Goal: Transaction & Acquisition: Obtain resource

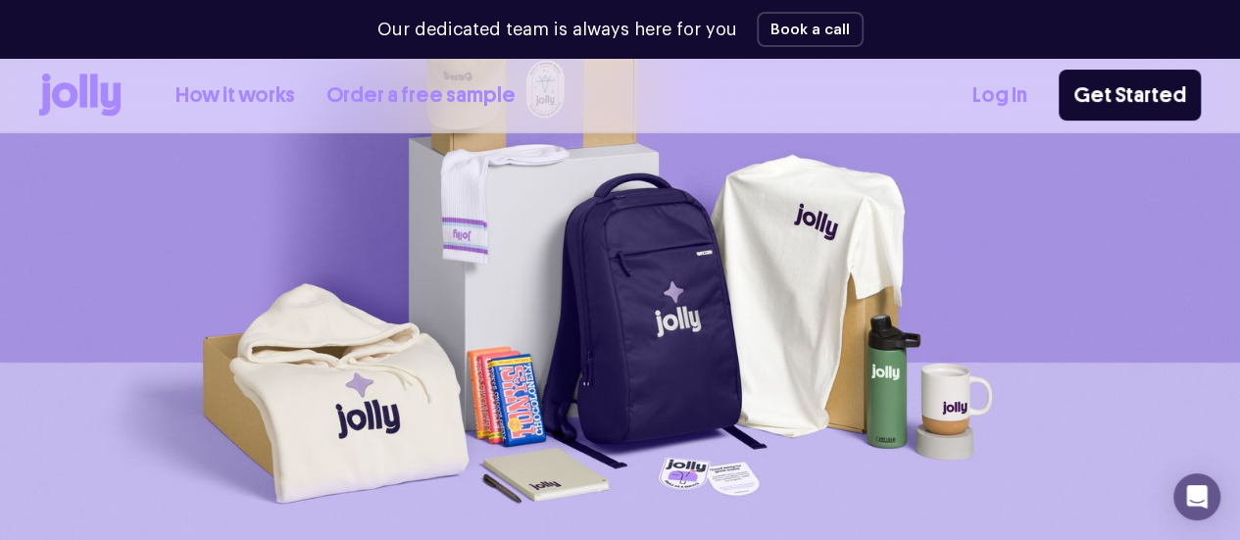
scroll to position [176, 0]
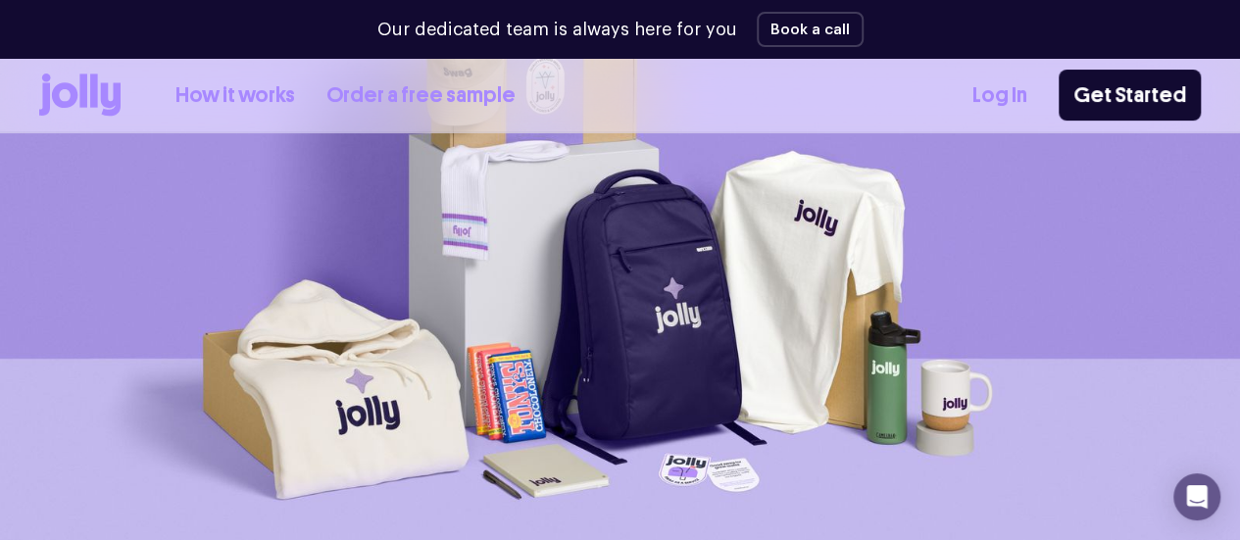
click at [372, 101] on link "Order a free sample" at bounding box center [420, 95] width 189 height 32
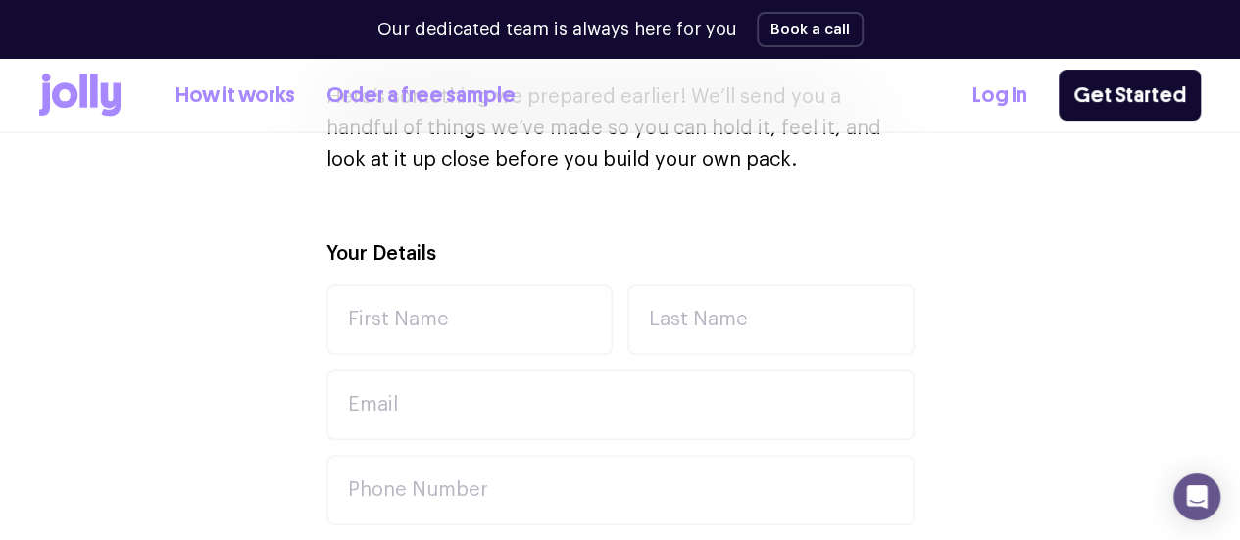
scroll to position [588, 0]
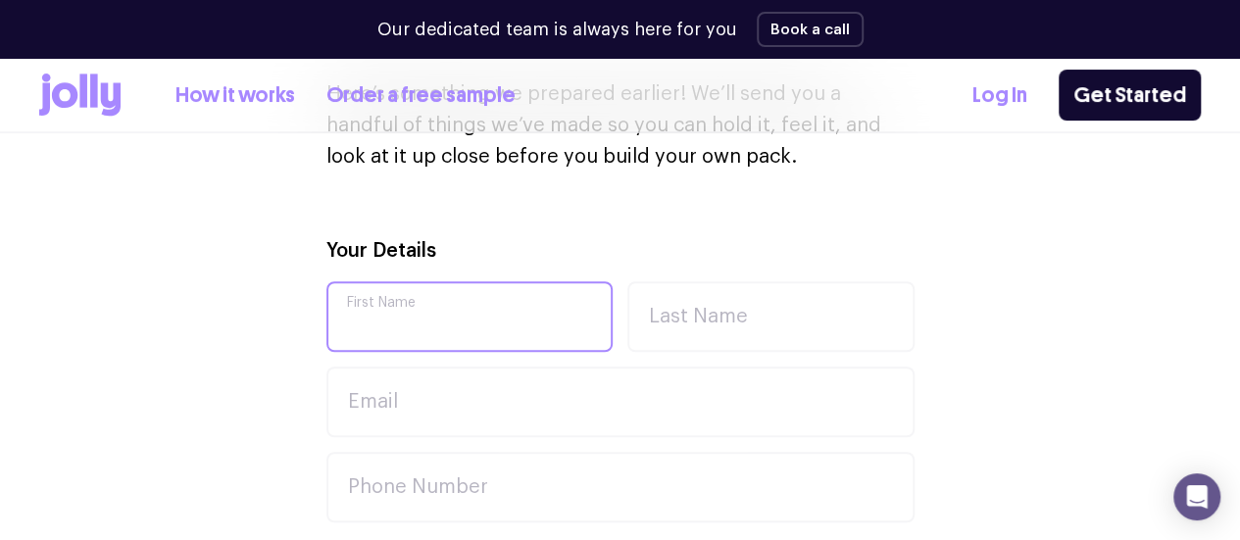
click at [394, 316] on input "First Name" at bounding box center [469, 316] width 287 height 71
type input "Vici"
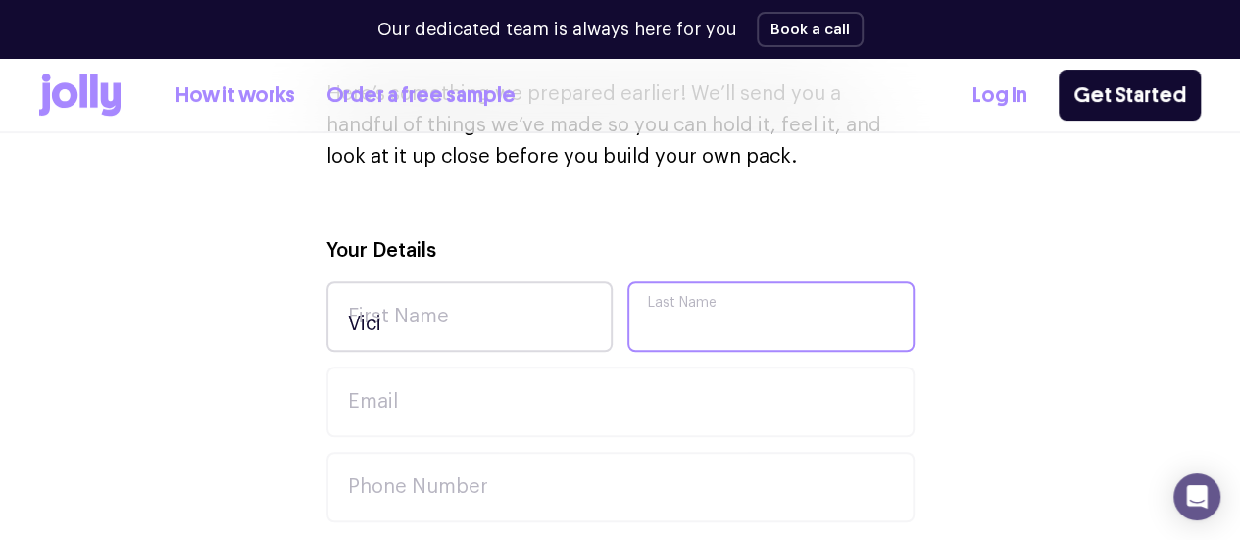
type input "[PERSON_NAME]"
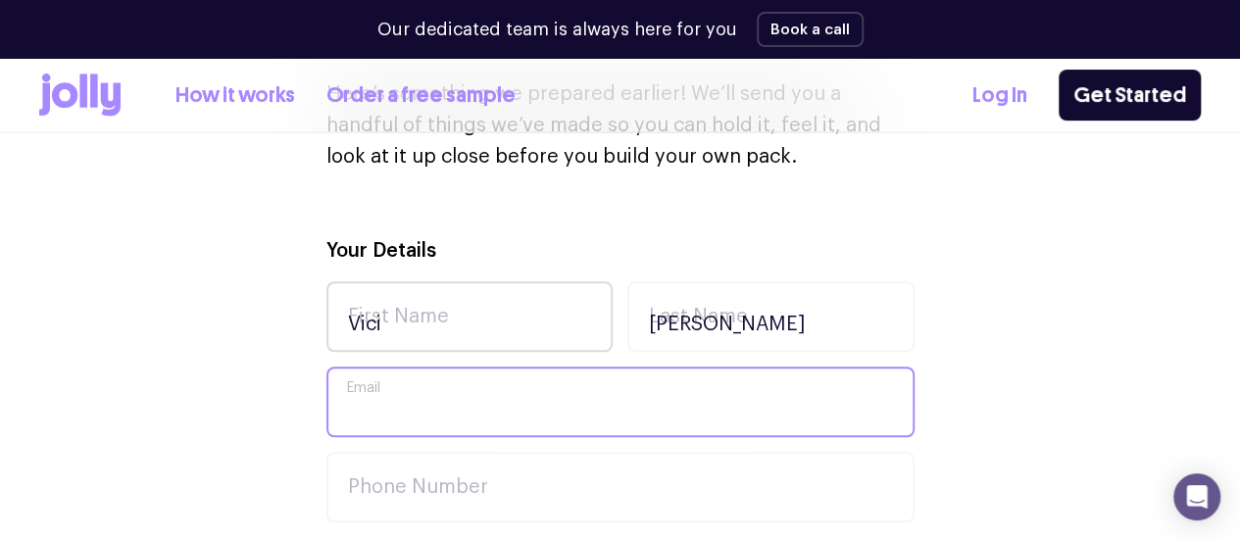
type input "[EMAIL_ADDRESS][DOMAIN_NAME]"
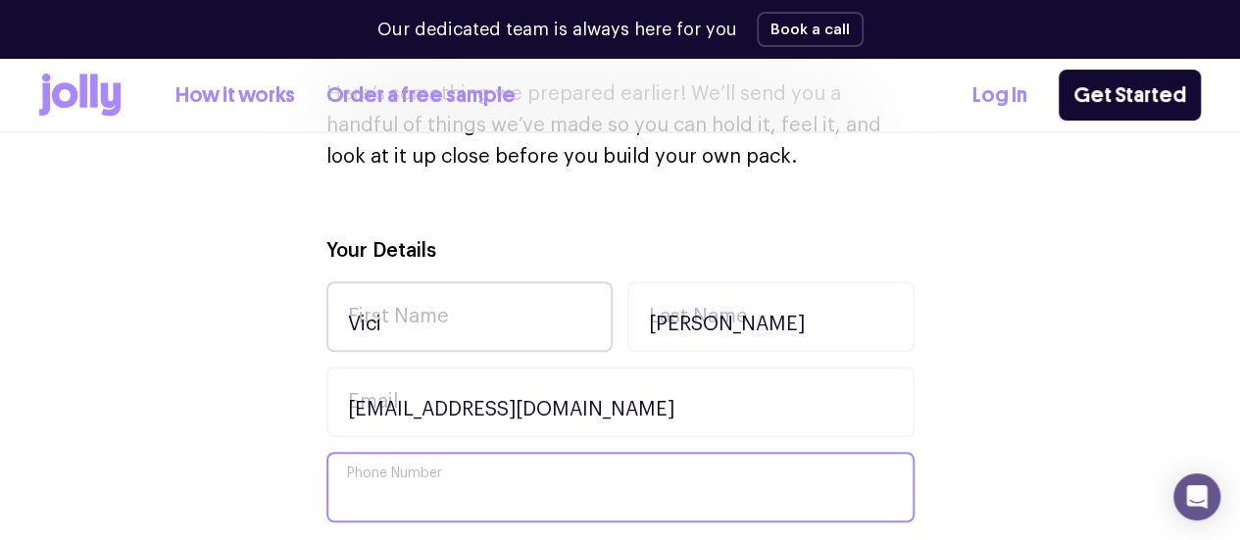
type input "0403330940"
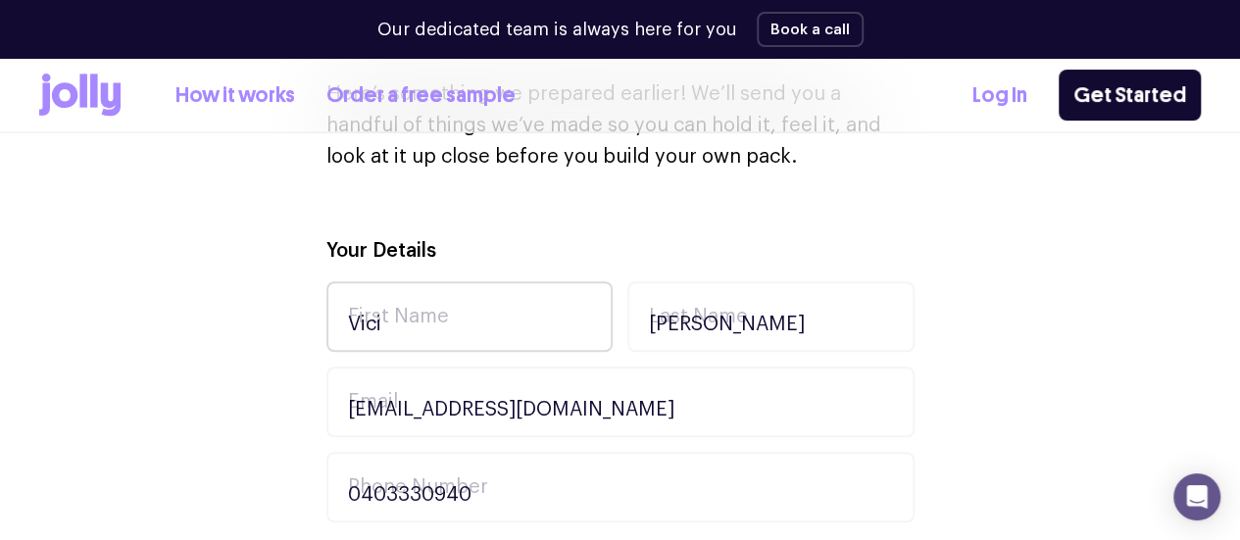
type input "[STREET_ADDRESS]"
type input "[GEOGRAPHIC_DATA]"
type input "6015"
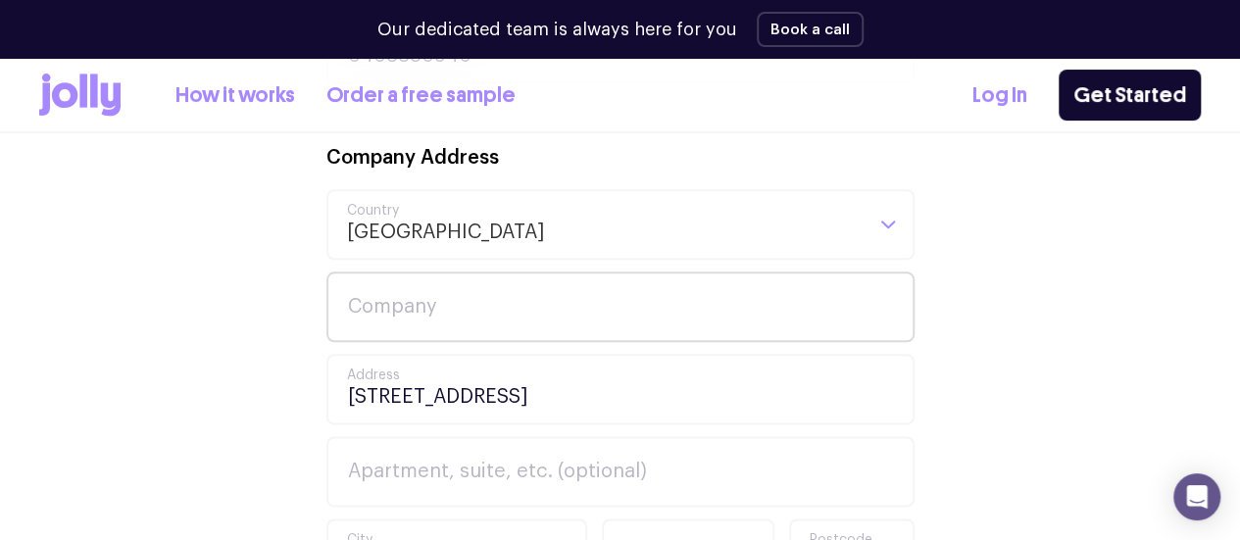
scroll to position [1058, 0]
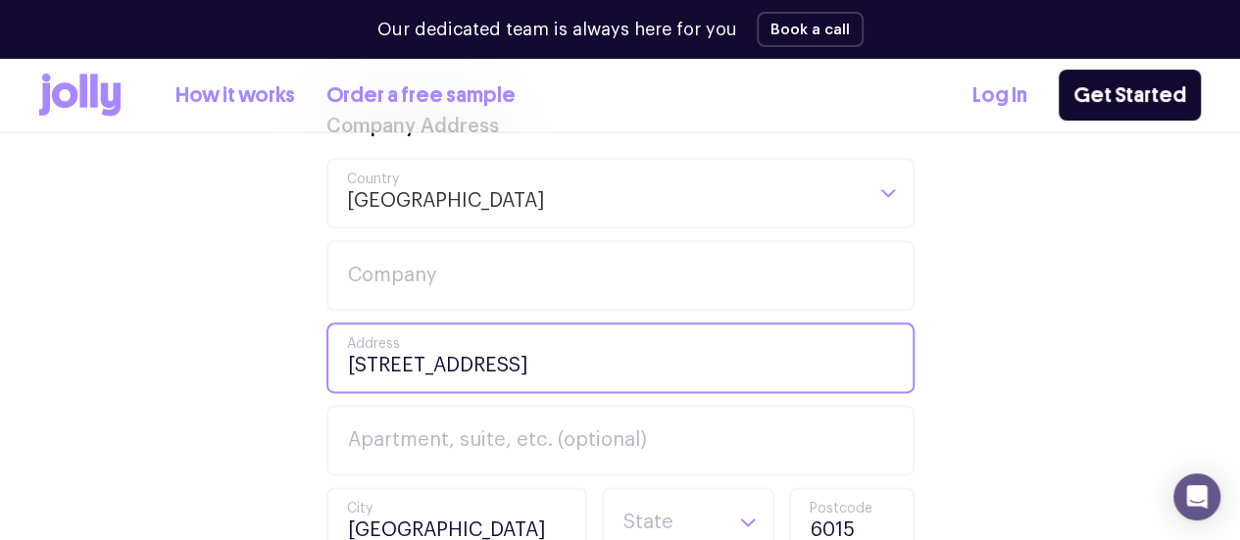
click at [574, 375] on input "[STREET_ADDRESS]" at bounding box center [620, 357] width 588 height 71
type input "[STREET_ADDRESS]"
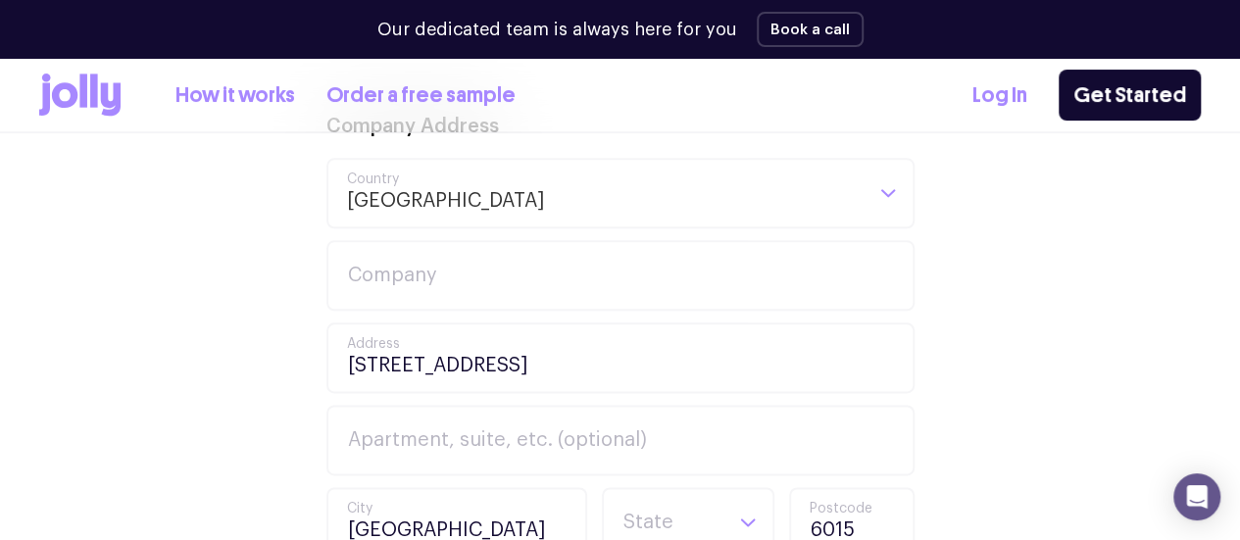
drag, startPoint x: 119, startPoint y: 321, endPoint x: 151, endPoint y: 212, distance: 114.4
click at [119, 321] on div "Your Details Vici First Name [PERSON_NAME] Last Name [EMAIL_ADDRESS][DOMAIN_NAM…" at bounding box center [619, 406] width 1161 height 1282
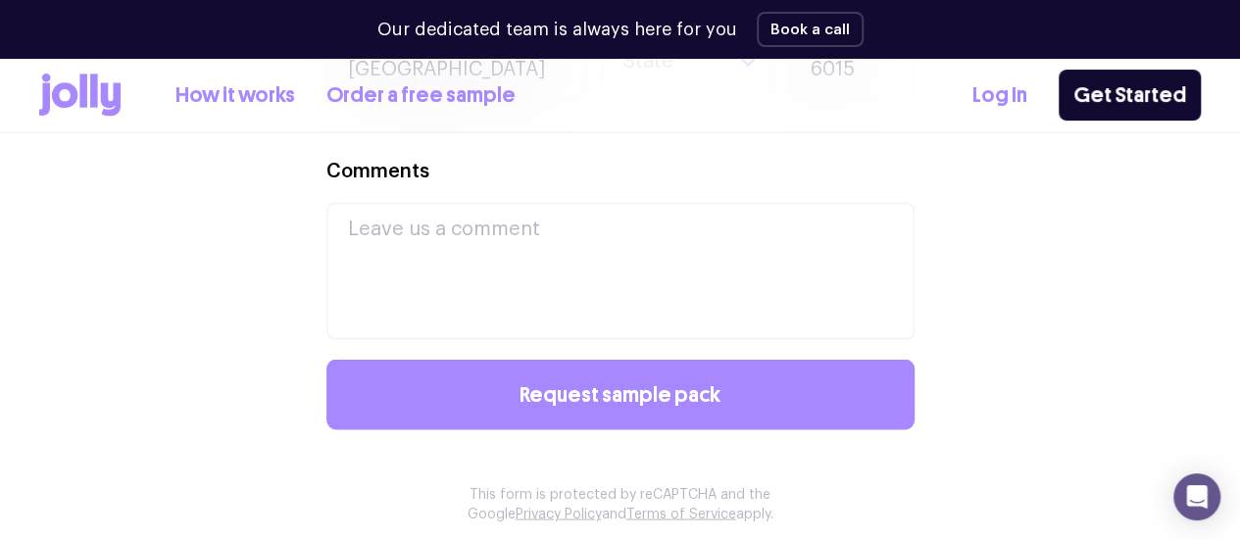
scroll to position [1529, 0]
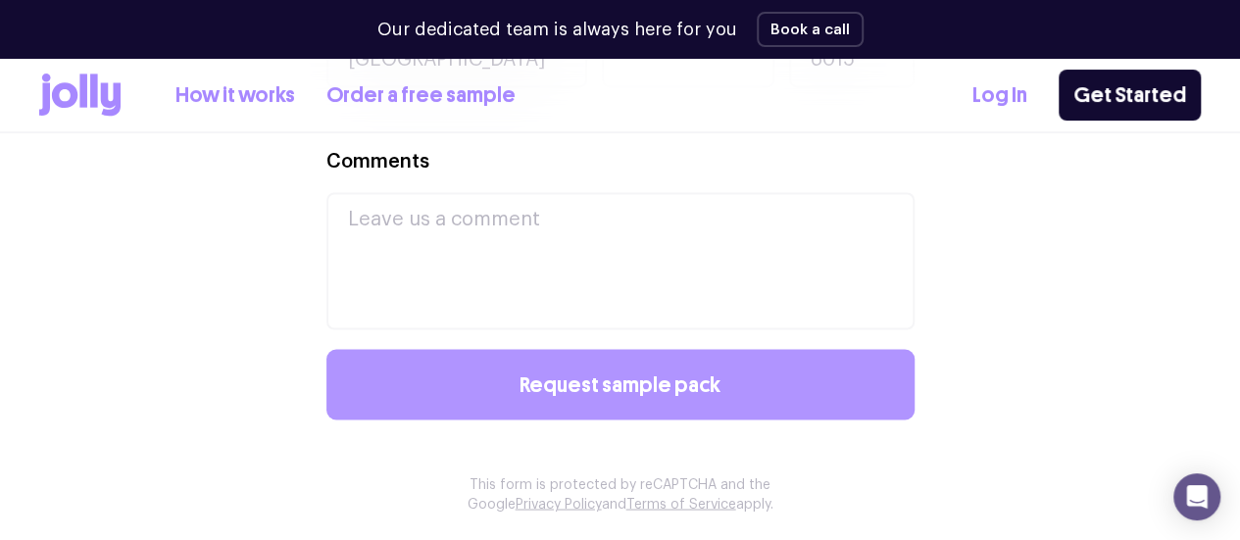
click at [510, 397] on button "Request sample pack" at bounding box center [620, 384] width 588 height 71
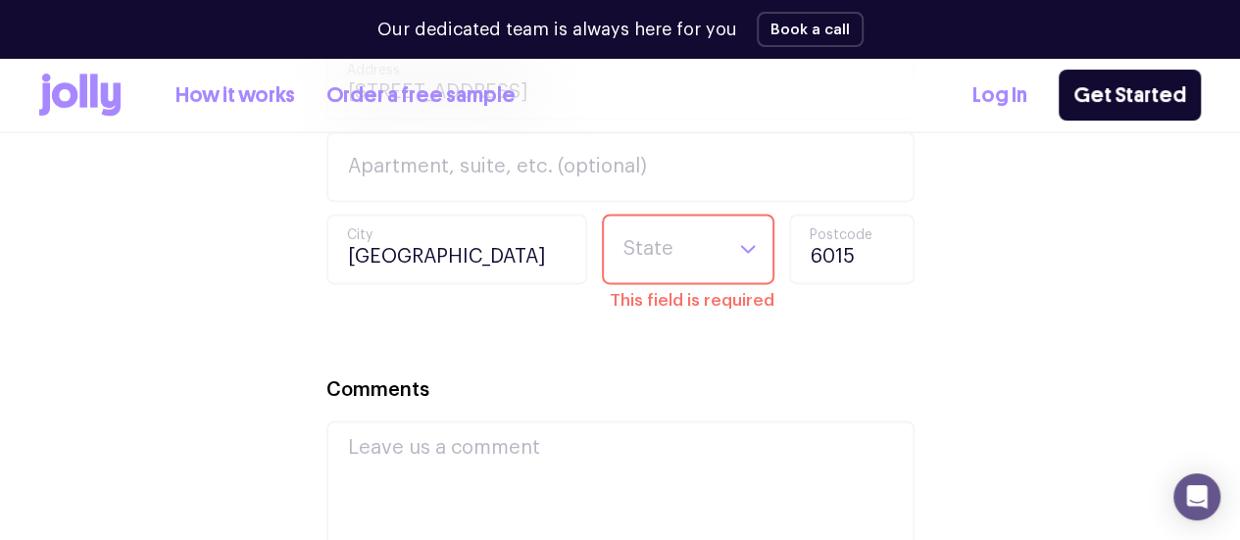
scroll to position [1385, 0]
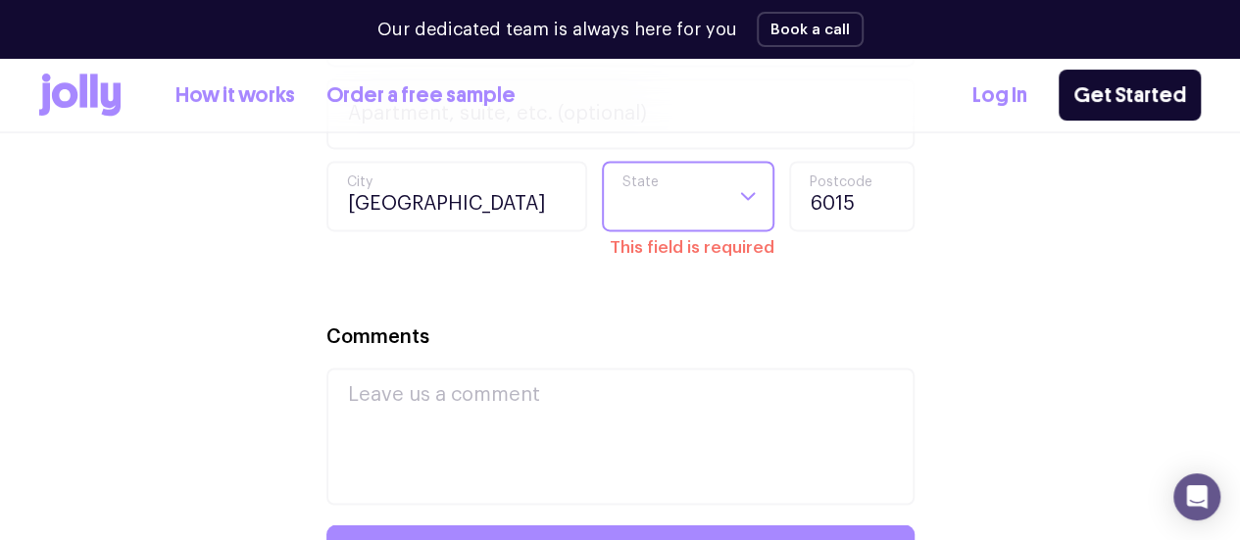
click at [727, 226] on div "Loading..." at bounding box center [747, 196] width 49 height 67
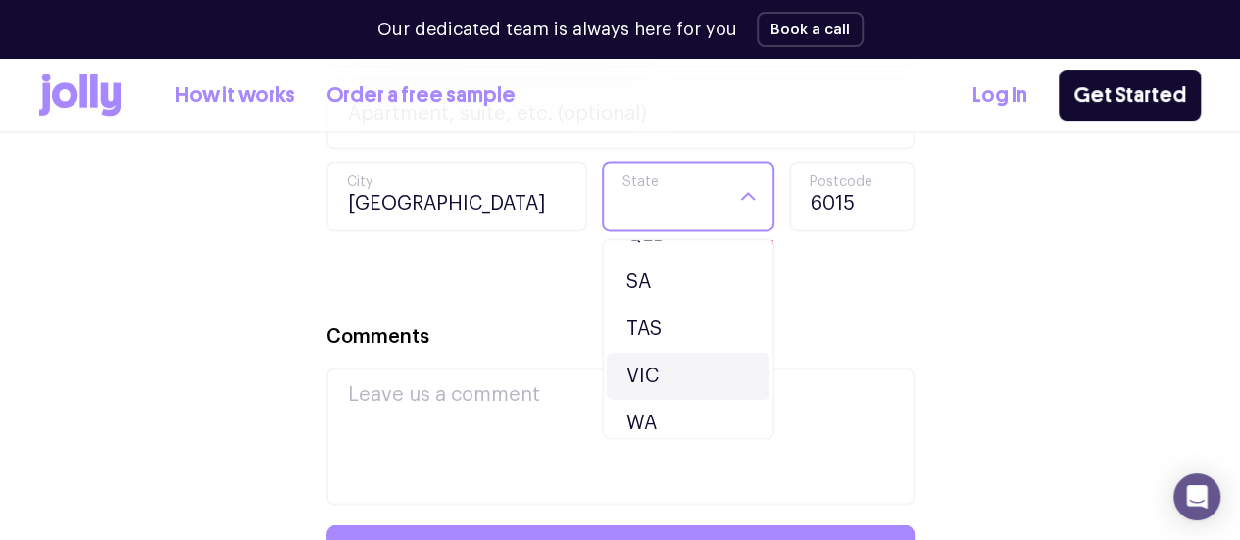
scroll to position [178, 0]
click at [688, 424] on li "WA" at bounding box center [688, 417] width 163 height 47
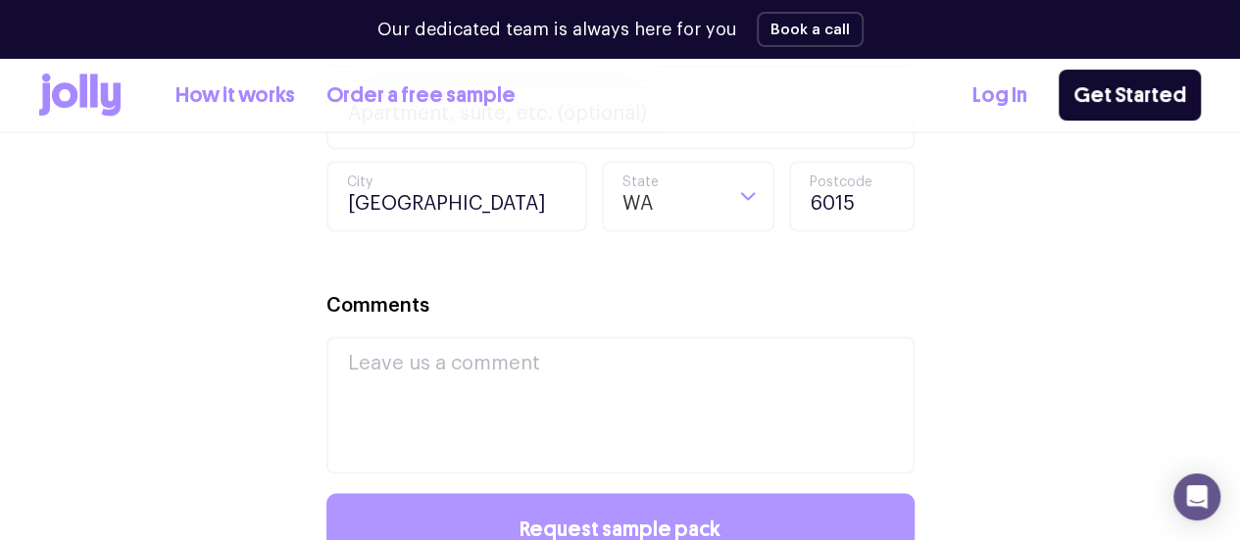
click at [643, 521] on button "Request sample pack" at bounding box center [620, 528] width 588 height 71
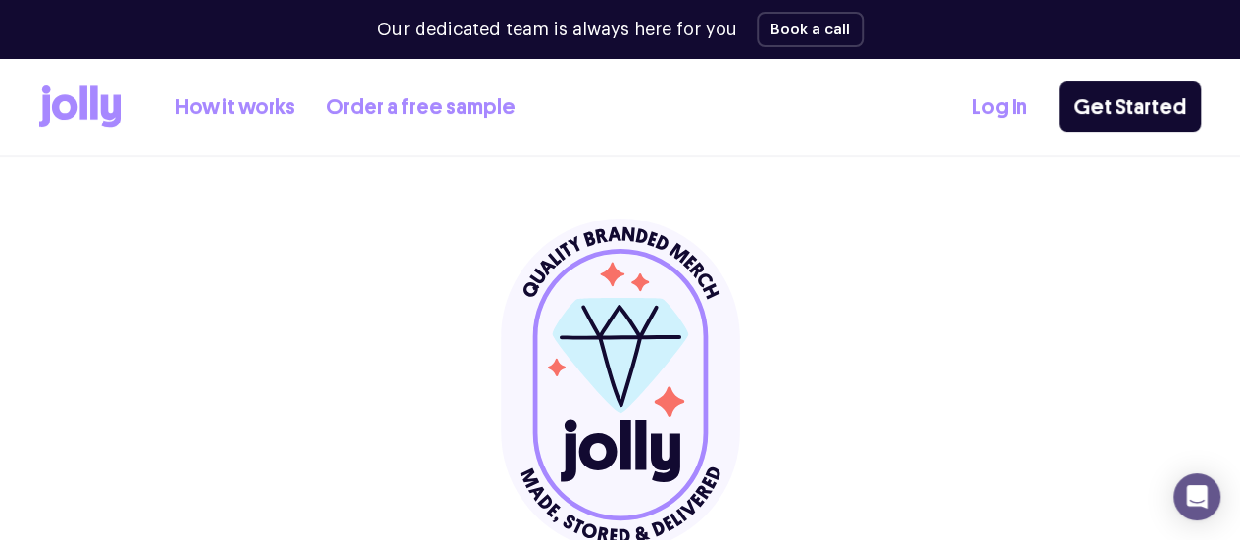
scroll to position [0, 0]
click at [249, 96] on link "How it works" at bounding box center [235, 107] width 120 height 32
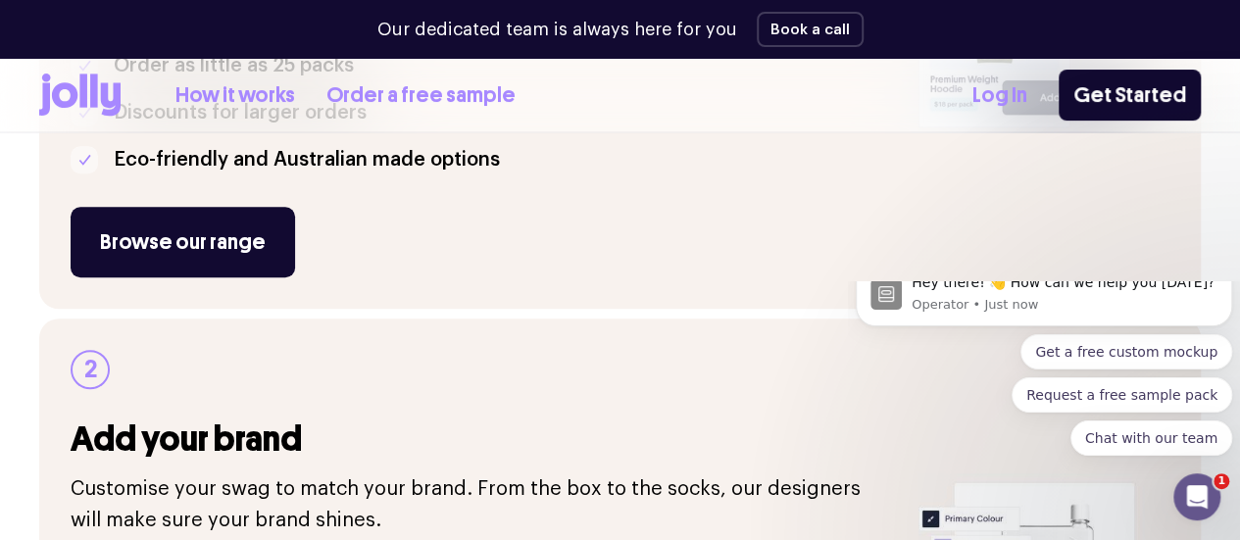
scroll to position [627, 0]
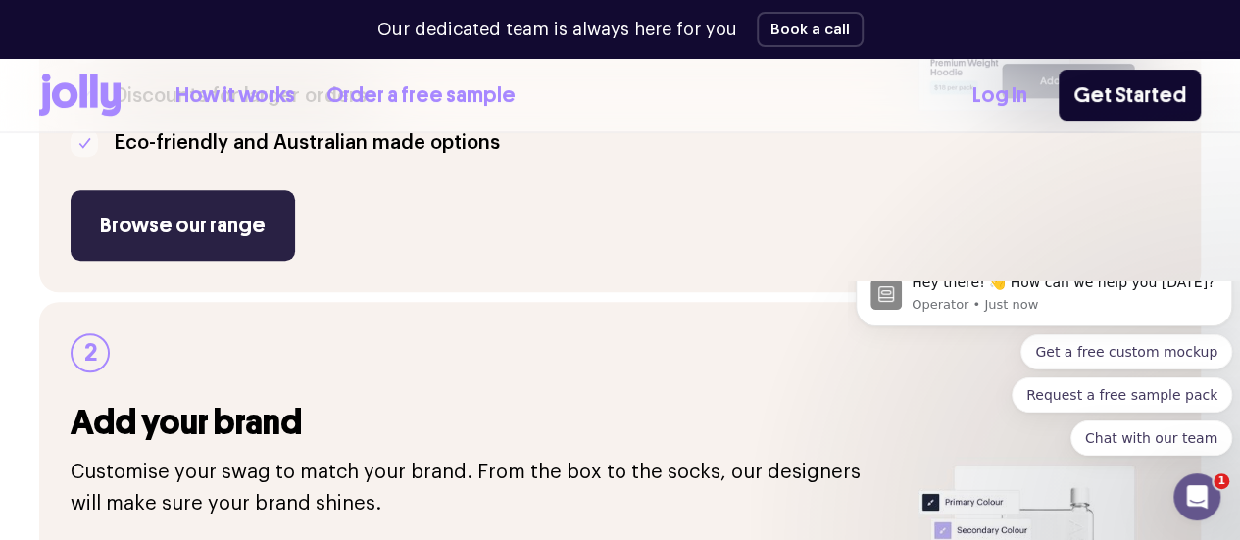
click at [208, 261] on link "Browse our range" at bounding box center [183, 225] width 224 height 71
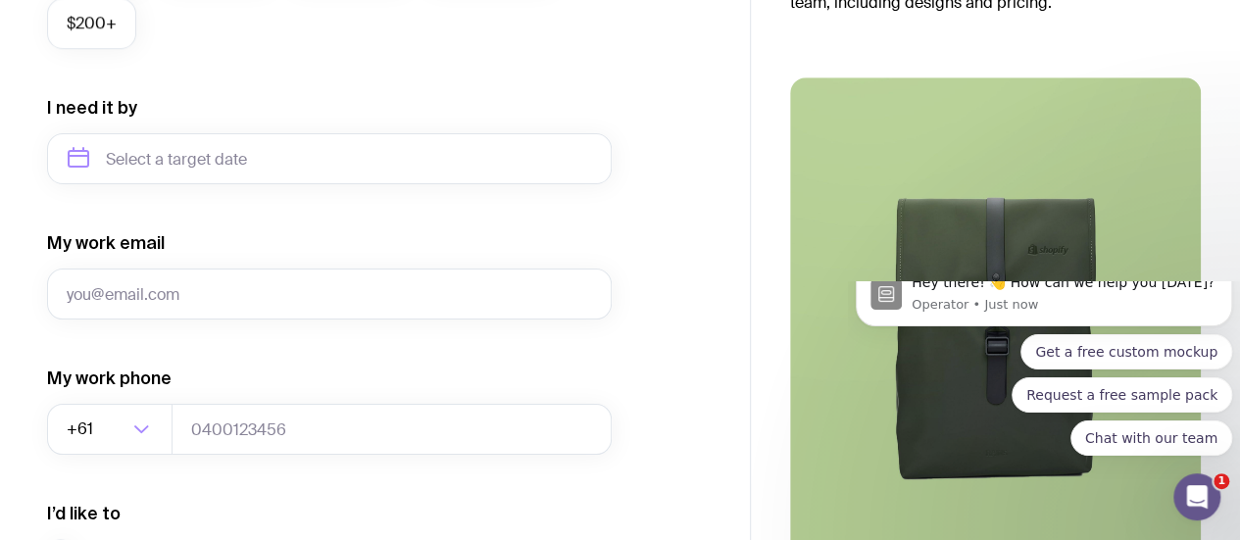
scroll to position [902, 0]
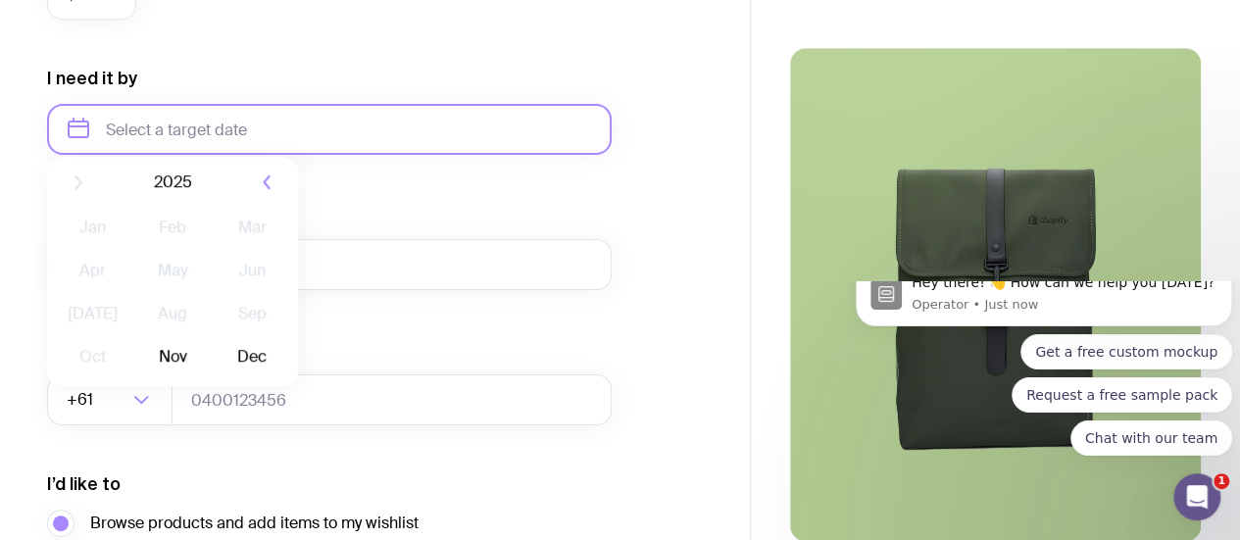
click at [276, 120] on input "text" at bounding box center [329, 129] width 564 height 51
click at [186, 373] on button "Nov" at bounding box center [172, 370] width 72 height 39
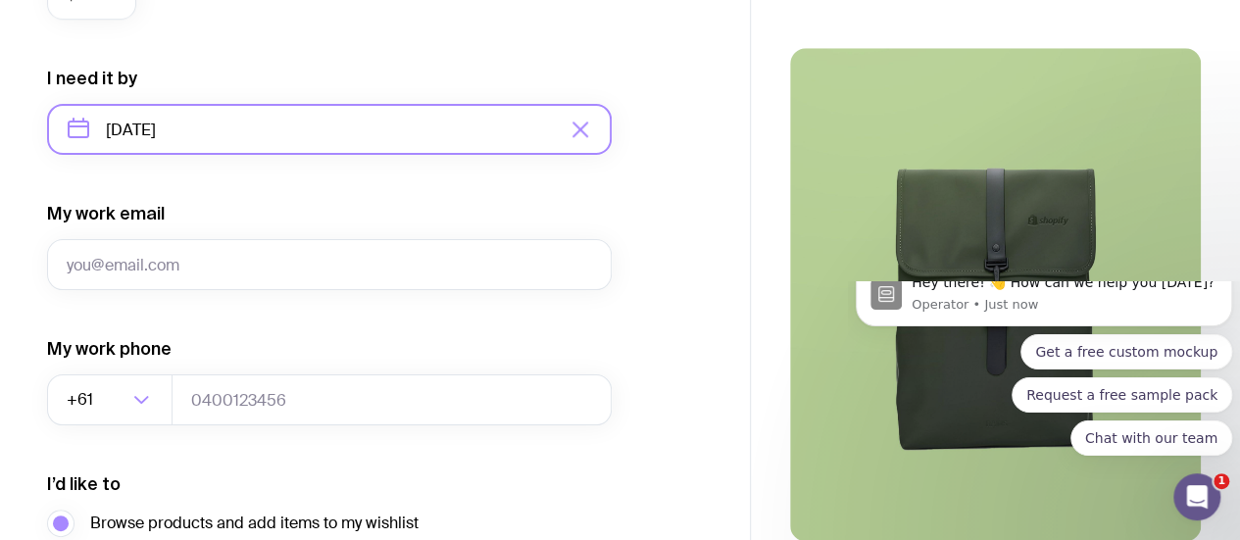
click at [313, 127] on input "November 2025" at bounding box center [329, 129] width 564 height 51
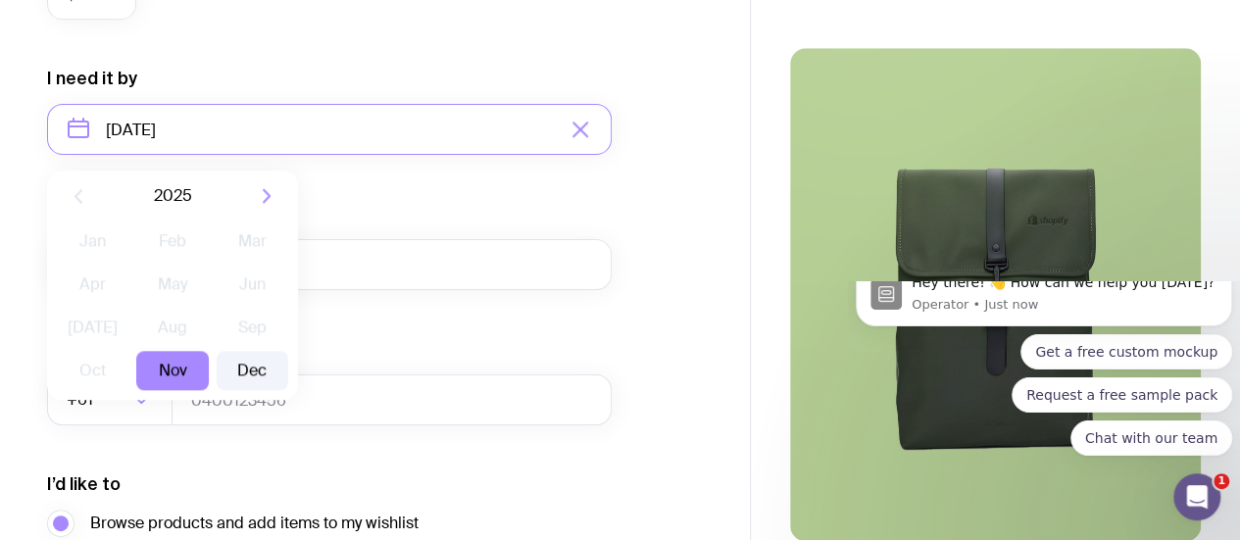
click at [248, 371] on button "Dec" at bounding box center [253, 370] width 72 height 39
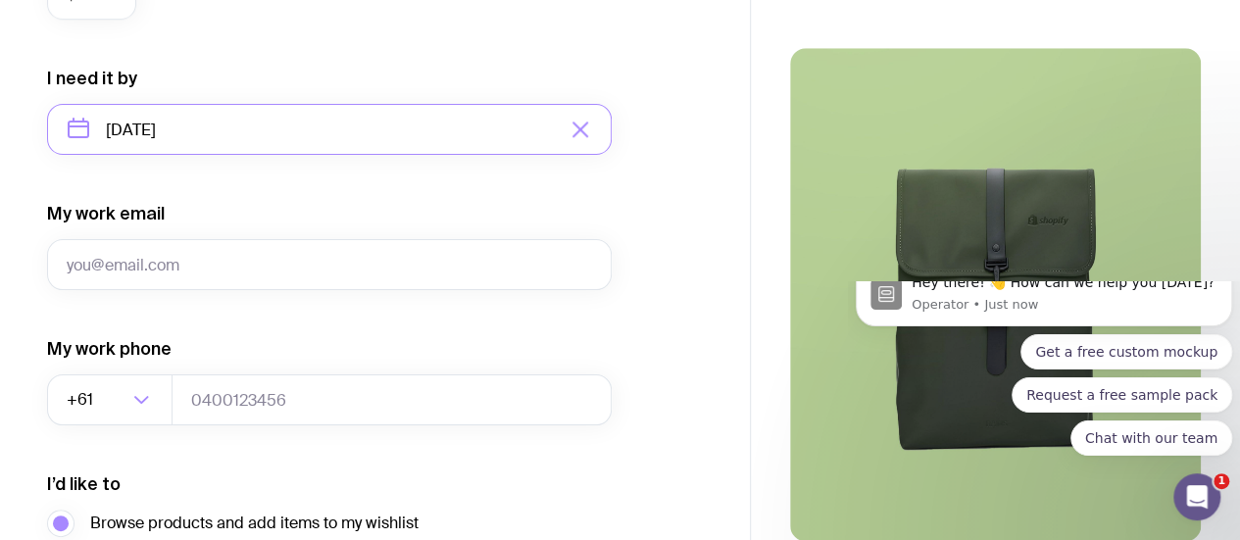
type input "December 2025"
click at [343, 323] on form "I want swag for Customers Team members An event Approximately how many people d…" at bounding box center [329, 38] width 564 height 1280
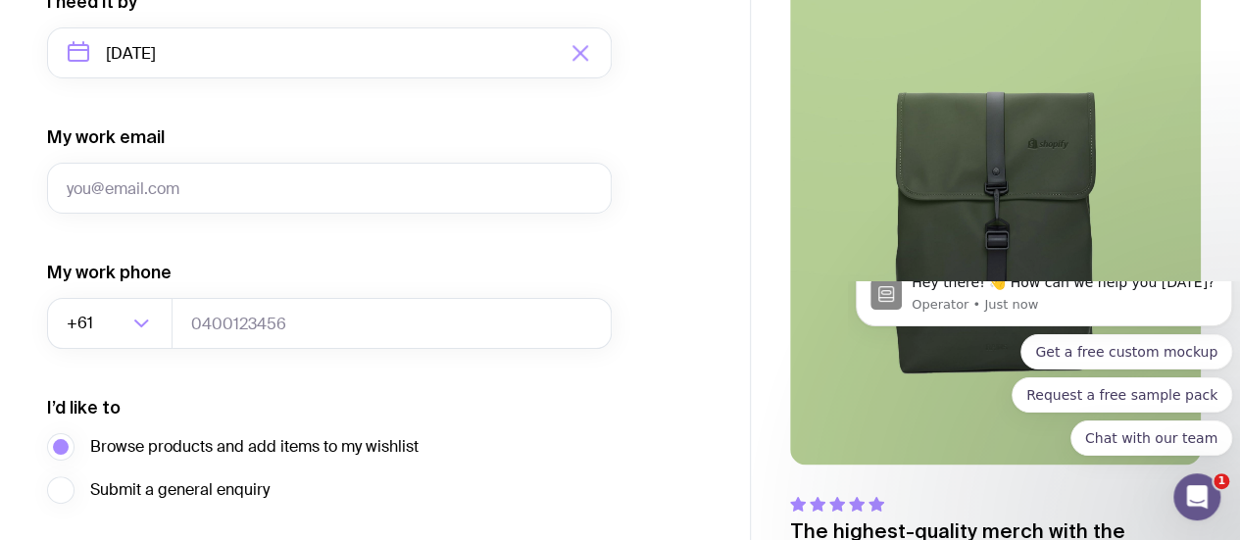
scroll to position [980, 0]
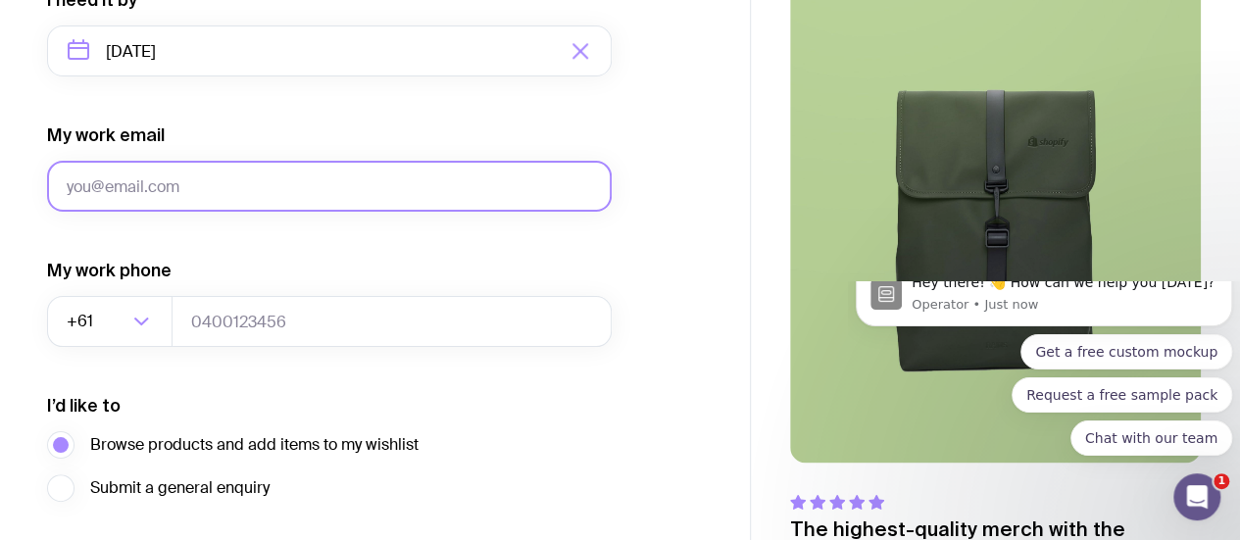
click at [255, 178] on input "My work email" at bounding box center [329, 186] width 564 height 51
type input "[EMAIL_ADDRESS][DOMAIN_NAME]"
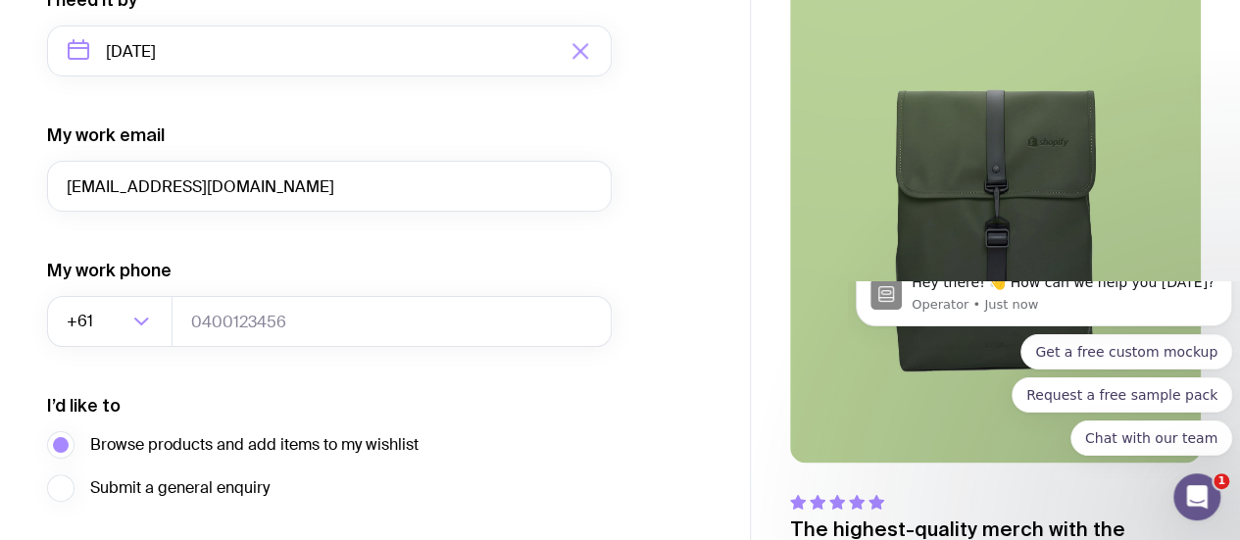
type input "0403330940"
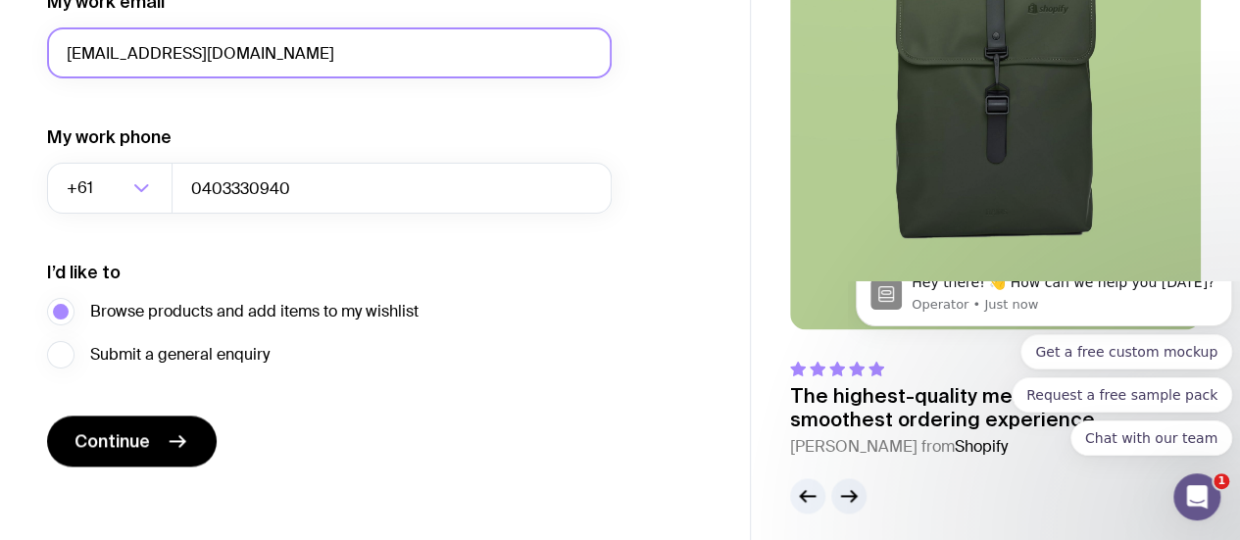
scroll to position [1125, 0]
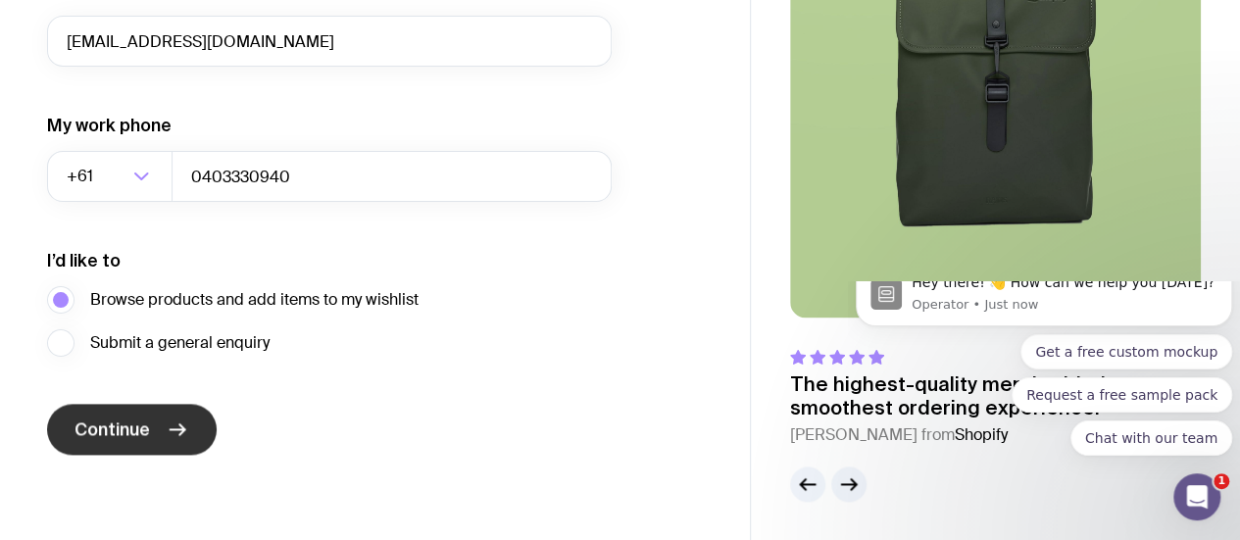
click at [147, 427] on span "Continue" at bounding box center [111, 429] width 75 height 24
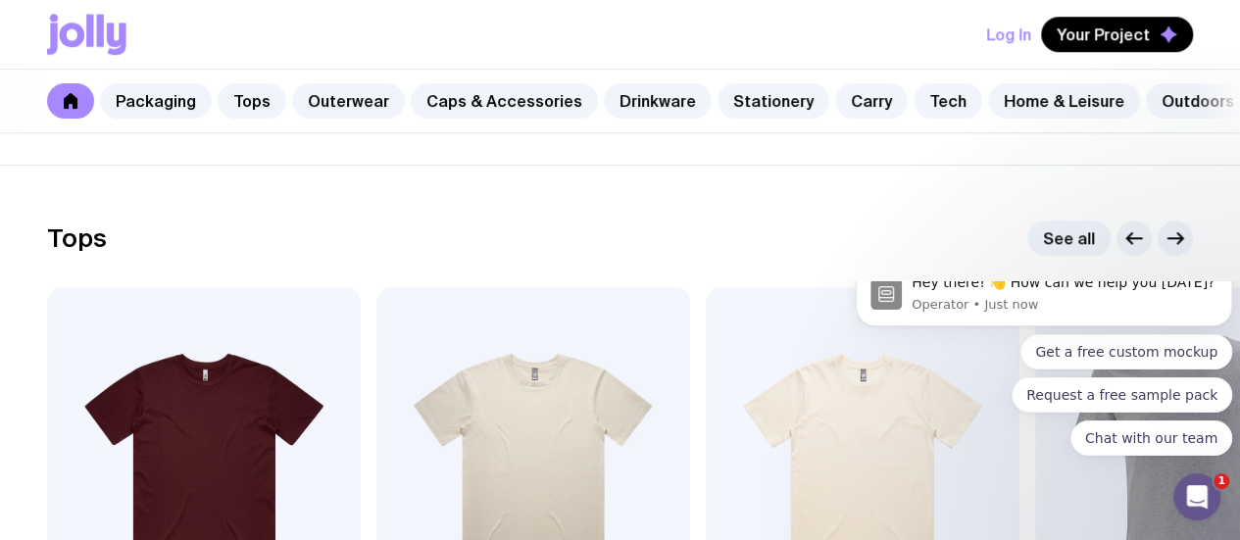
scroll to position [902, 0]
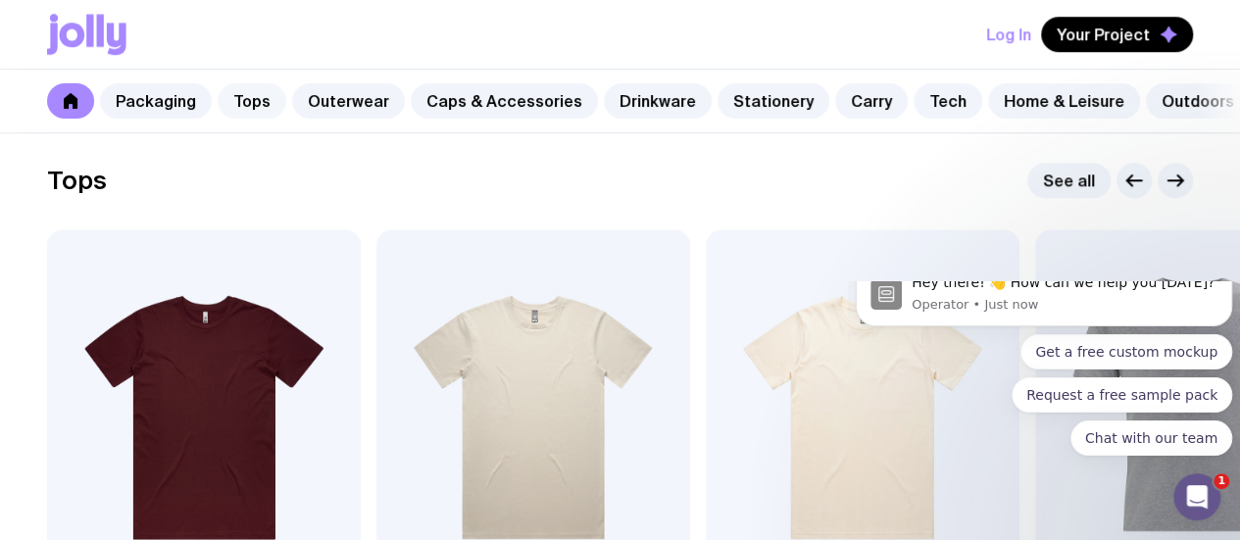
click at [245, 103] on link "Tops" at bounding box center [252, 100] width 69 height 35
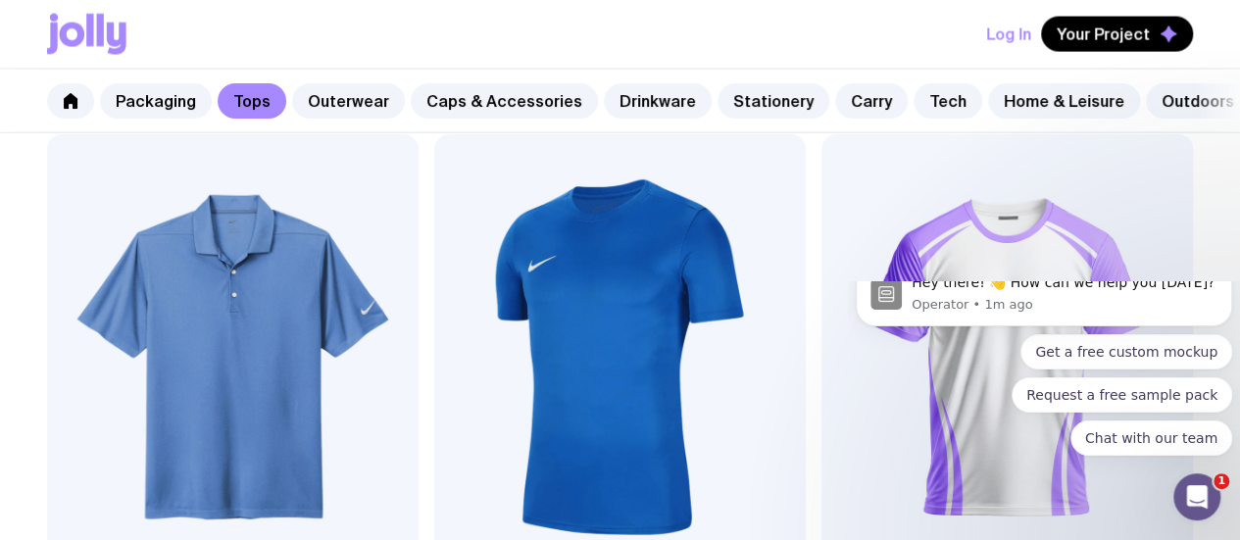
scroll to position [2168, 0]
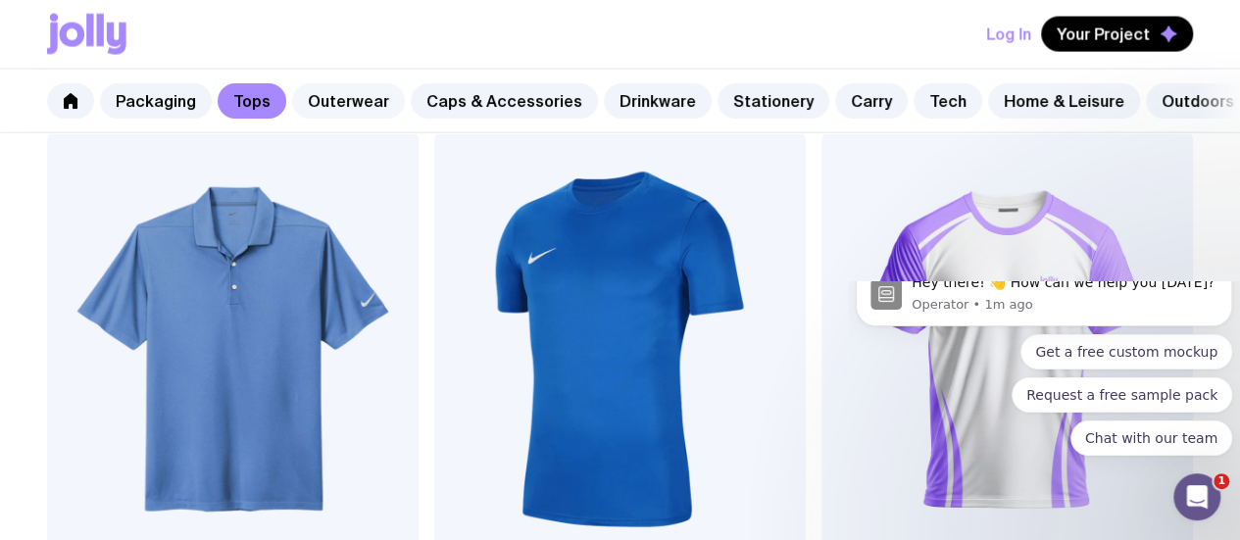
click at [302, 105] on link "Outerwear" at bounding box center [348, 100] width 113 height 35
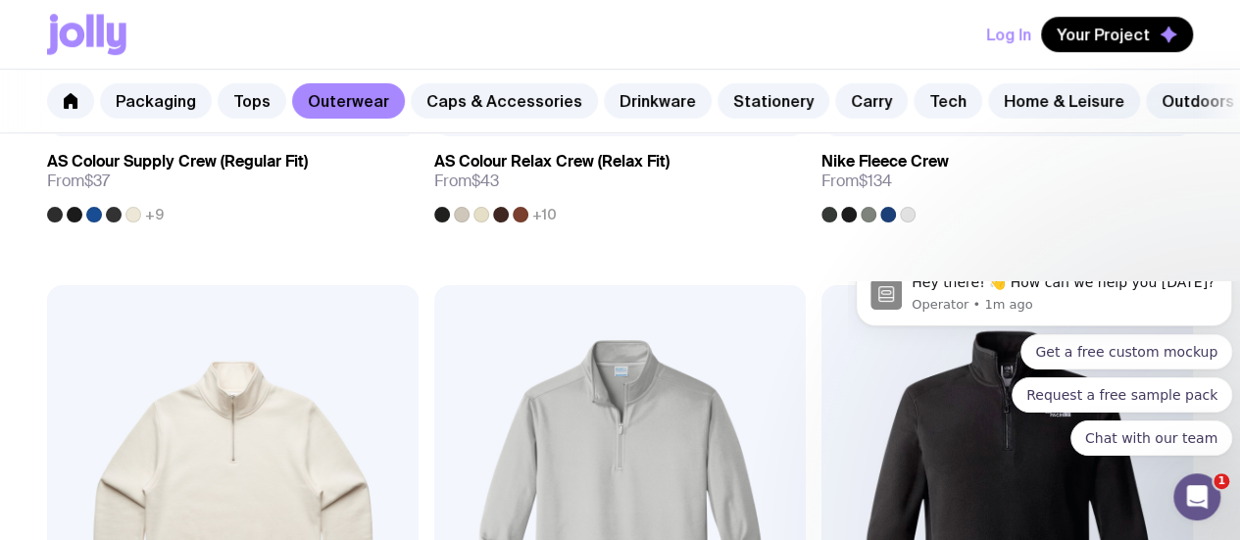
scroll to position [823, 0]
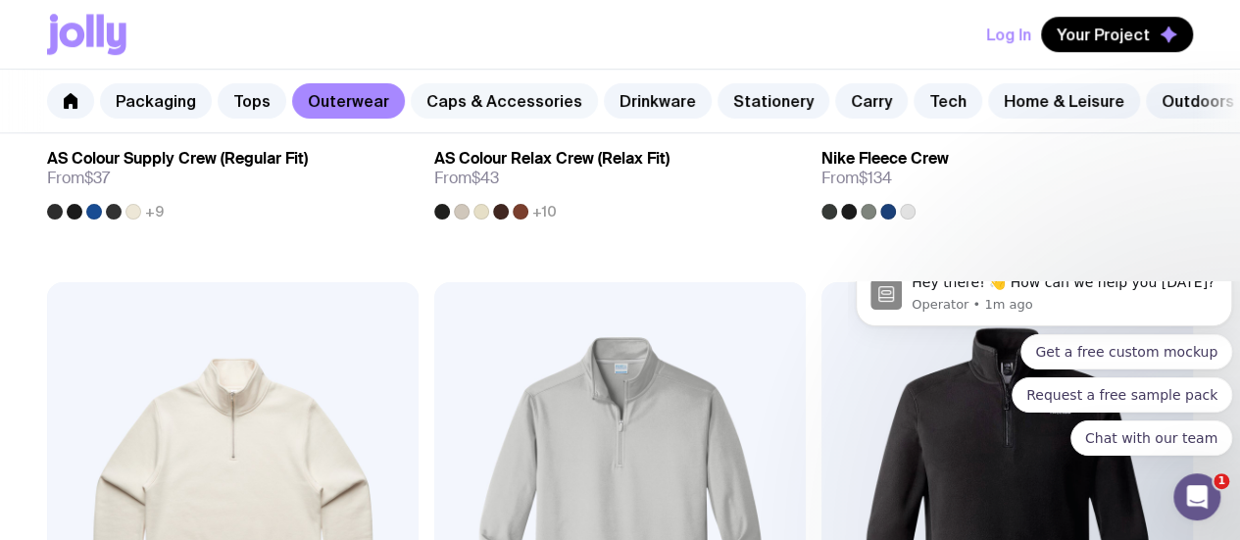
click at [443, 99] on link "Caps & Accessories" at bounding box center [504, 100] width 187 height 35
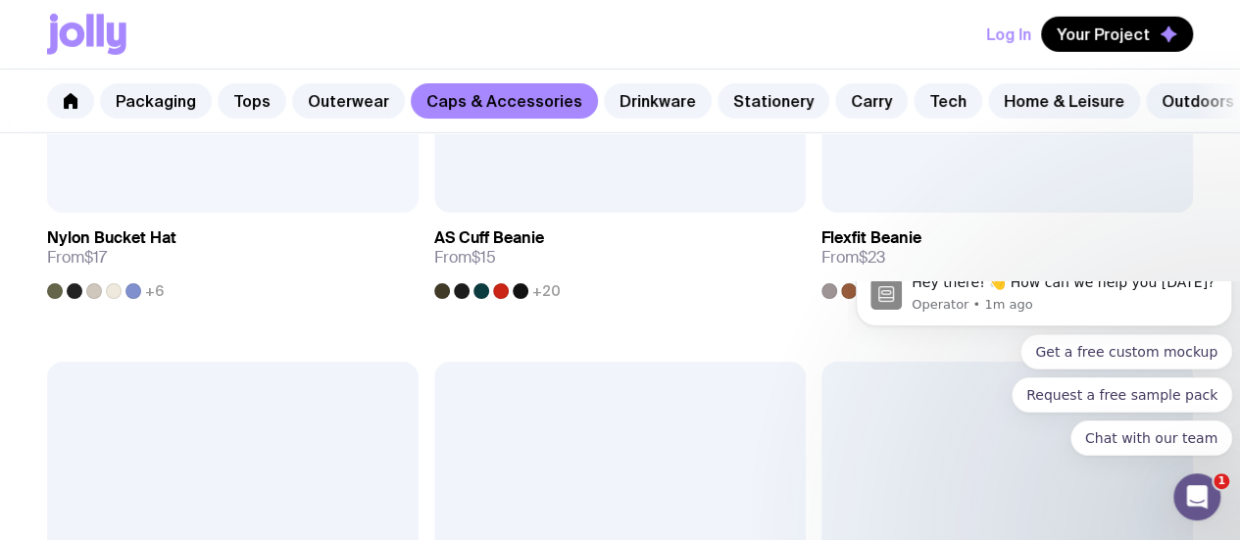
scroll to position [3125, 0]
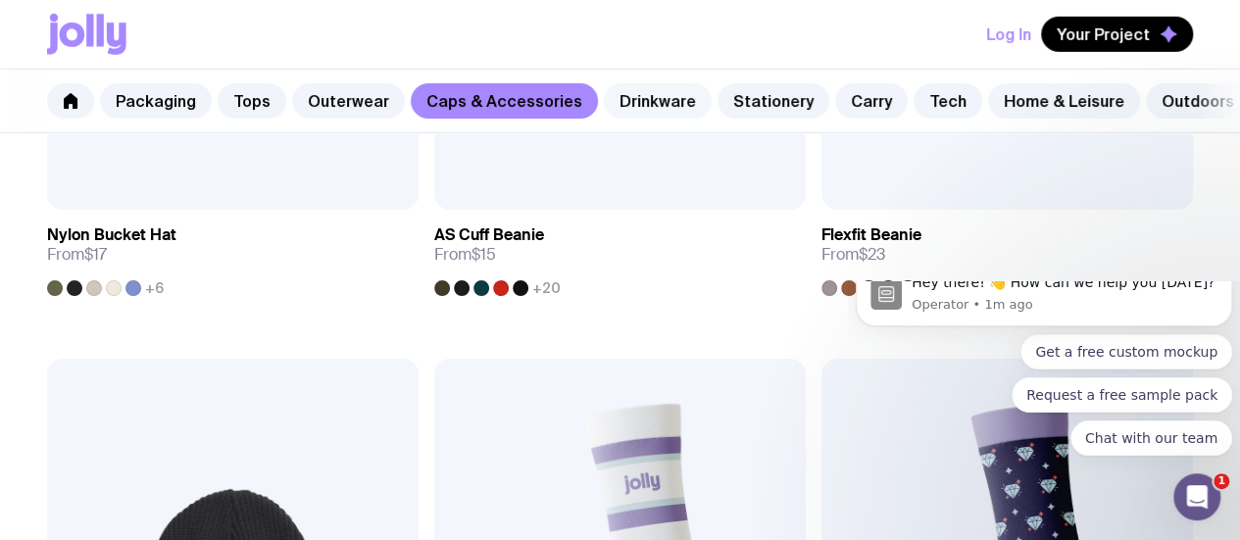
click at [606, 101] on link "Drinkware" at bounding box center [658, 100] width 108 height 35
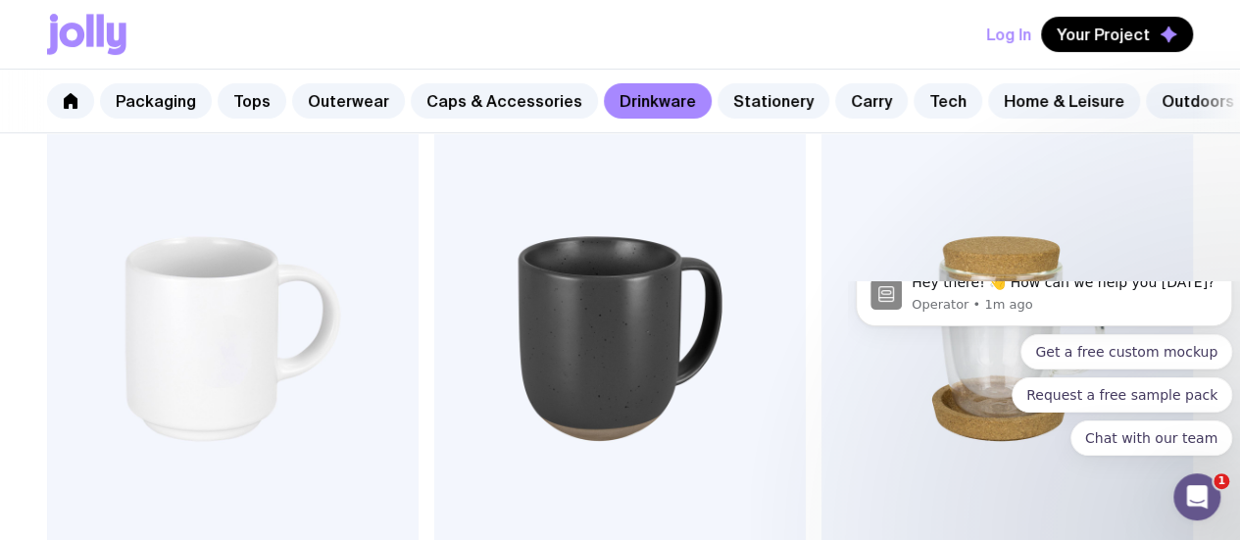
scroll to position [392, 0]
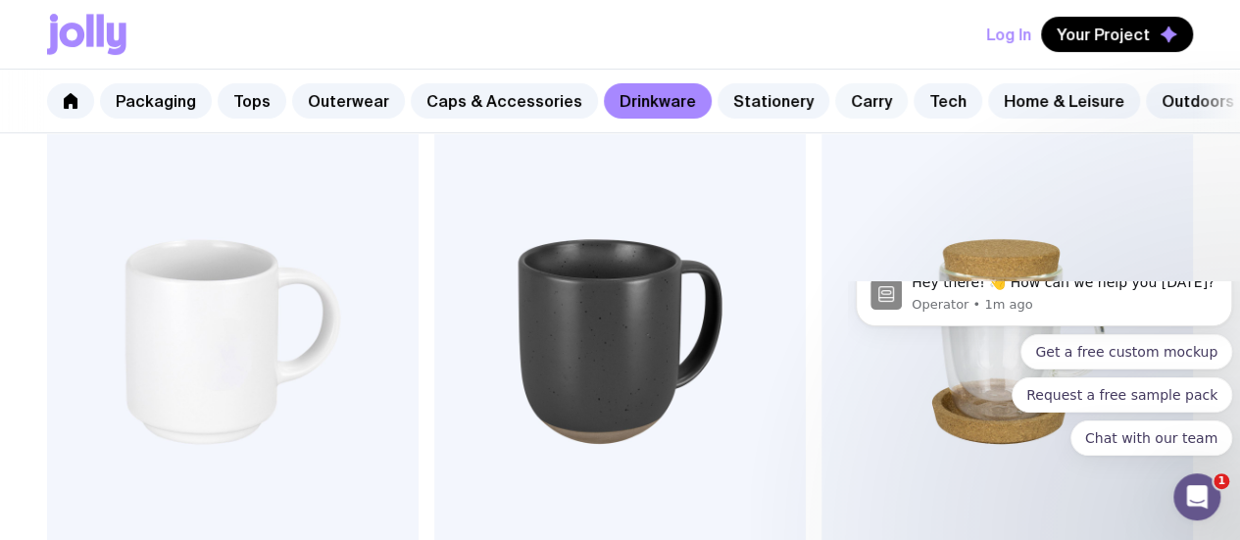
click at [839, 98] on link "Carry" at bounding box center [871, 100] width 73 height 35
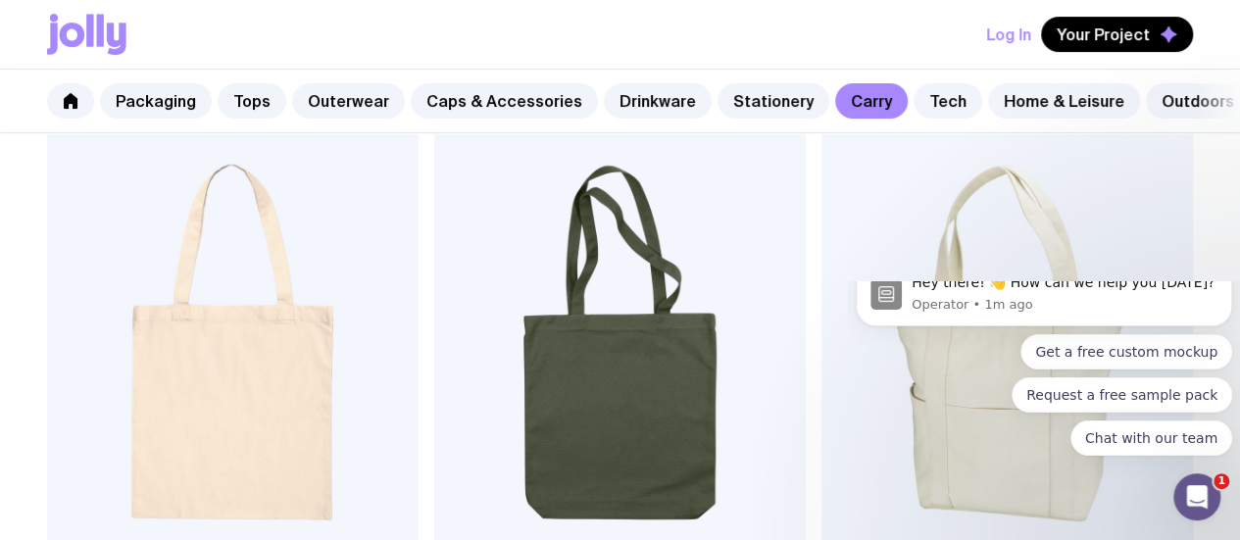
scroll to position [392, 0]
click at [635, 111] on link "Drinkware" at bounding box center [658, 100] width 108 height 35
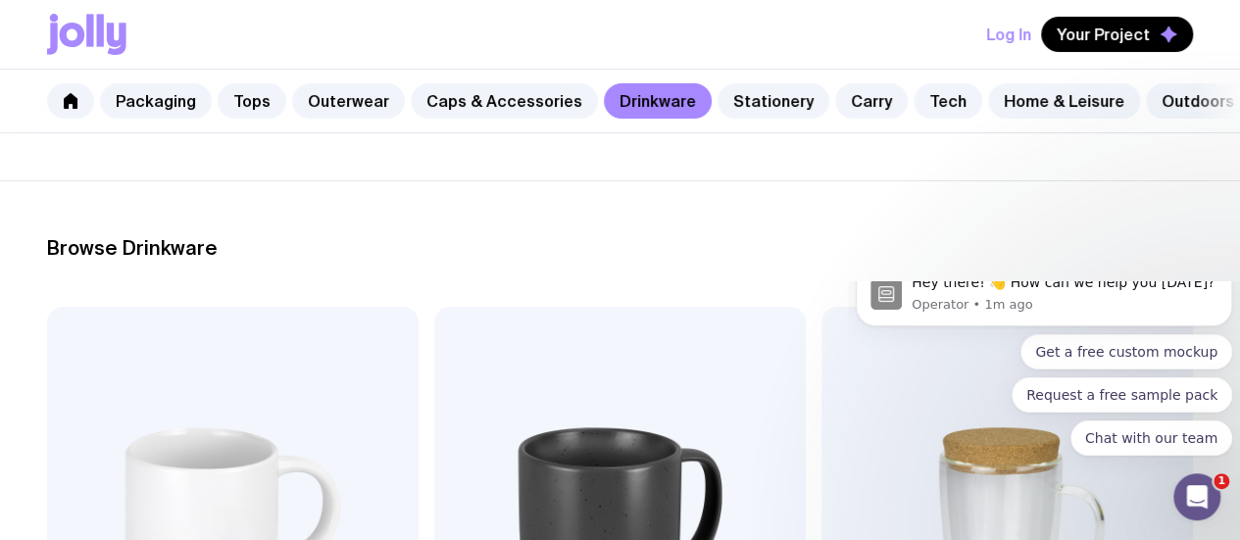
scroll to position [196, 0]
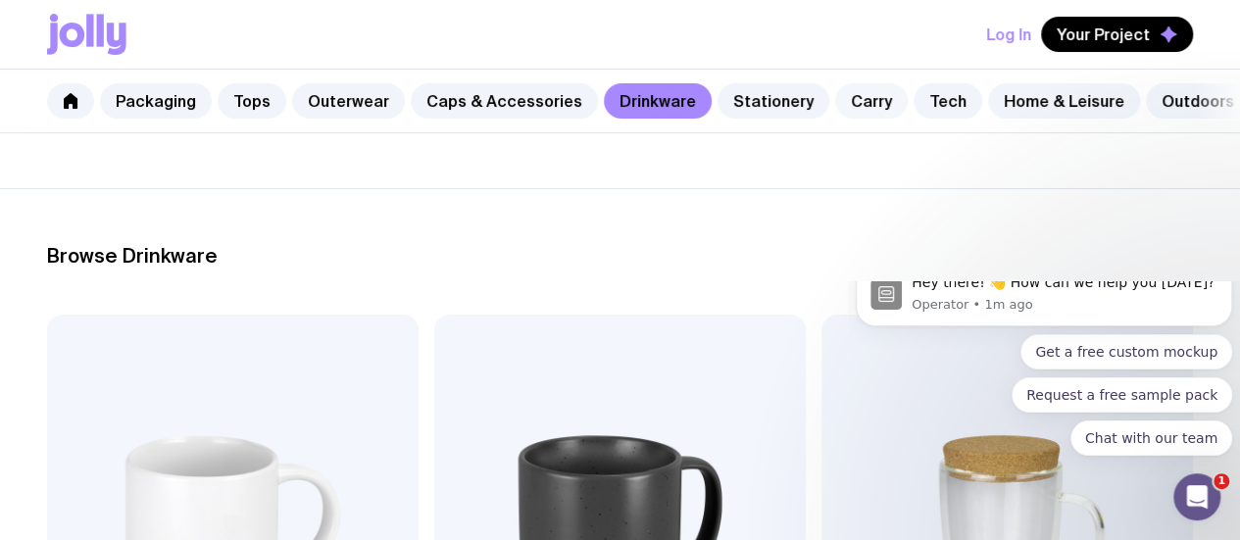
click at [843, 91] on link "Carry" at bounding box center [871, 100] width 73 height 35
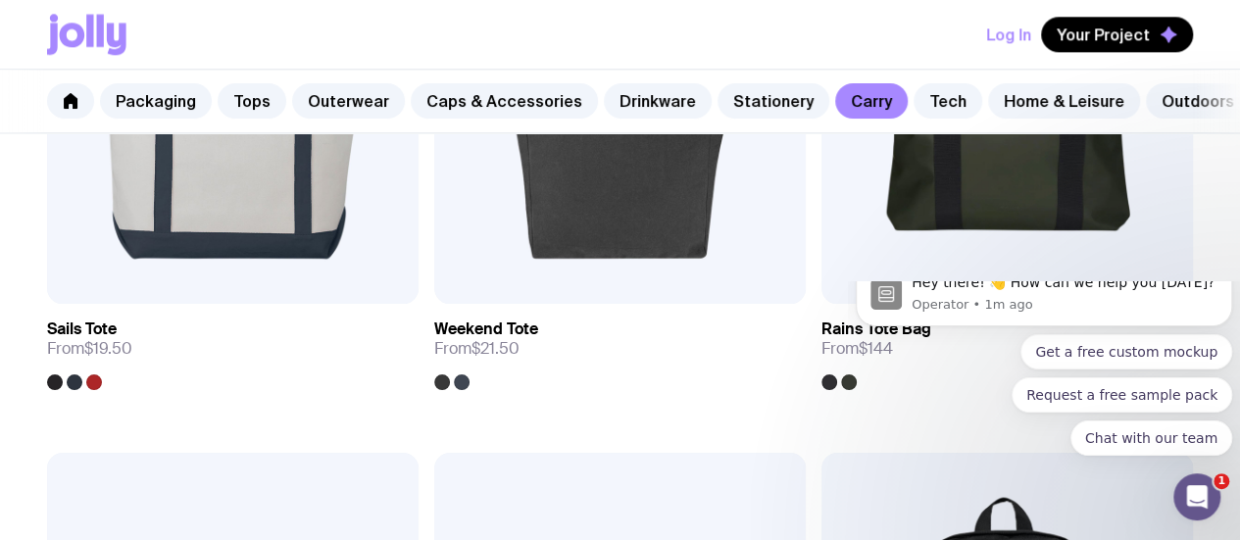
scroll to position [1294, 0]
